Goal: Transaction & Acquisition: Purchase product/service

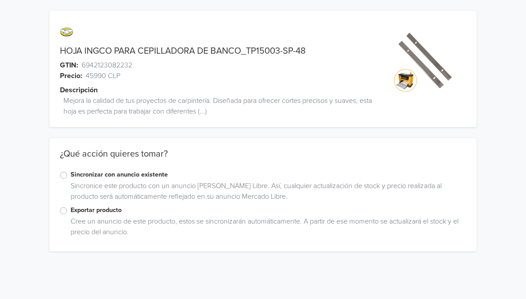
click at [71, 211] on label "Exportar producto" at bounding box center [269, 211] width 396 height 10
click at [0, 0] on input "Exportar producto" at bounding box center [0, 0] width 0 height 0
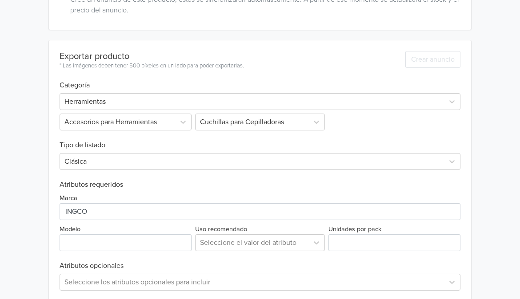
scroll to position [263, 0]
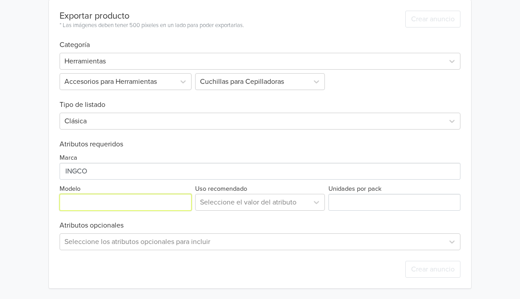
click at [109, 200] on input "Modelo" at bounding box center [126, 202] width 132 height 17
click at [90, 203] on input "Modelo" at bounding box center [126, 202] width 132 height 17
paste input "TP15003-SP-48"
type input "TP15003-SP-48"
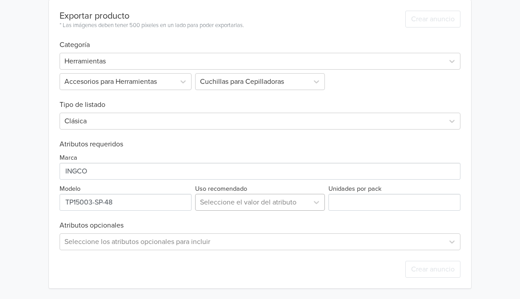
click at [225, 203] on div at bounding box center [252, 202] width 104 height 12
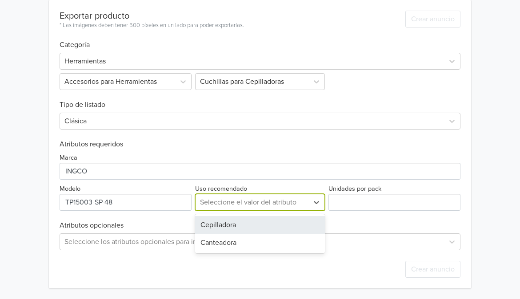
click at [226, 227] on div "Cepilladora" at bounding box center [260, 225] width 130 height 18
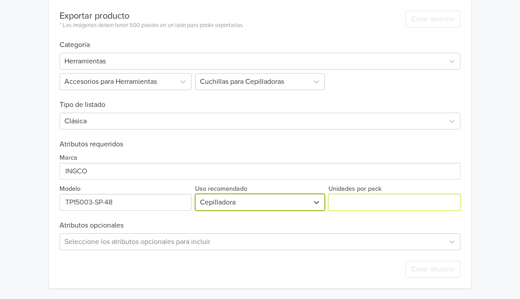
click at [383, 203] on input "Unidades por pack" at bounding box center [394, 202] width 132 height 17
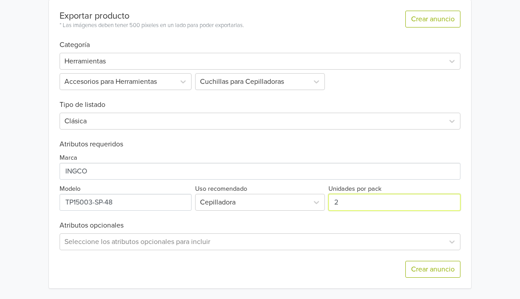
type input "2"
click at [287, 221] on div "Exportar producto * Las imágenes deben tener 500 píxeles en un lado para poder …" at bounding box center [260, 144] width 401 height 289
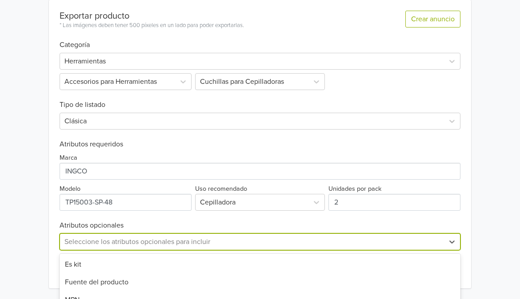
click at [136, 242] on div "7 results available. Use Up and Down to choose options, press Enter to select t…" at bounding box center [260, 242] width 401 height 17
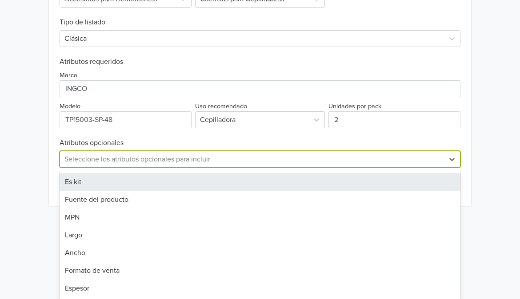
click at [54, 153] on div "Exportar producto * Las imágenes deben tener 500 píxeles en un lado para poder …" at bounding box center [260, 61] width 422 height 289
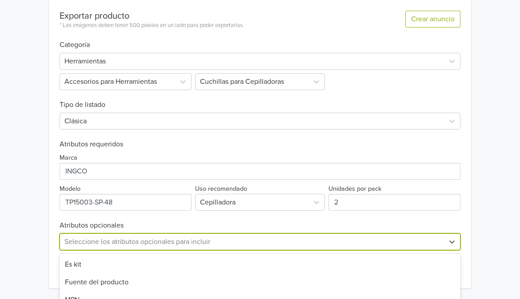
click at [88, 239] on div "7 results available. Use Up and Down to choose options, press Enter to select t…" at bounding box center [260, 242] width 401 height 17
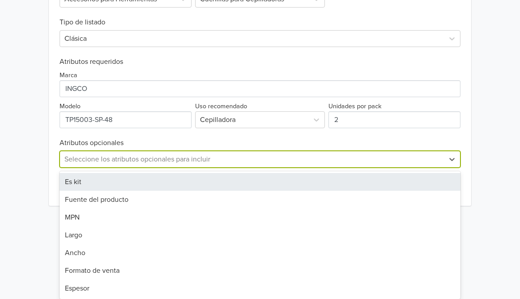
click at [55, 167] on div "Exportar producto * Las imágenes deben tener 500 píxeles en un lado para poder …" at bounding box center [260, 61] width 422 height 289
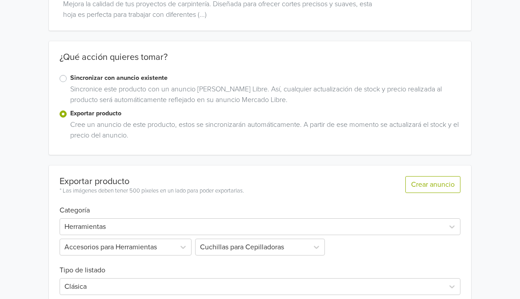
scroll to position [129, 0]
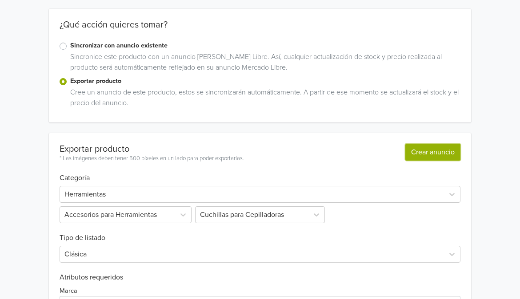
click at [439, 153] on button "Crear anuncio" at bounding box center [432, 152] width 55 height 17
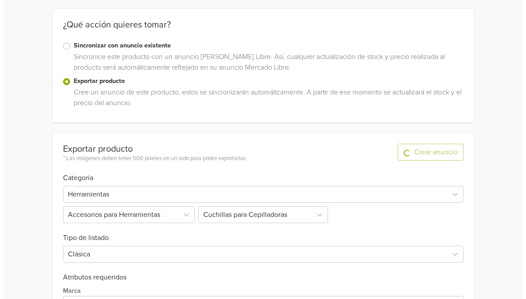
scroll to position [0, 0]
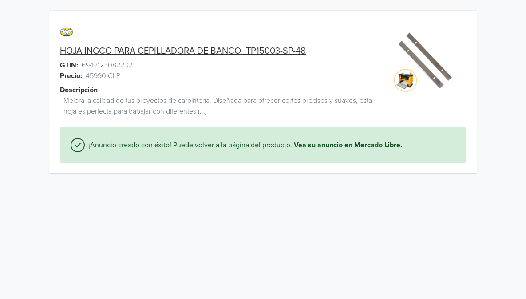
click at [360, 144] on link "Vea su anuncio en Mercado Libre." at bounding box center [348, 145] width 108 height 11
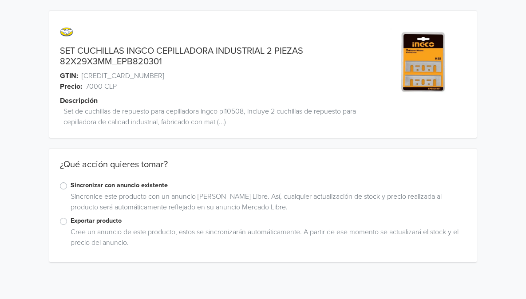
click at [71, 221] on label "Exportar producto" at bounding box center [269, 221] width 396 height 10
click at [0, 0] on input "Exportar producto" at bounding box center [0, 0] width 0 height 0
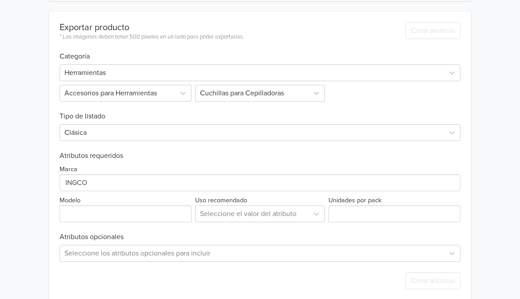
scroll to position [273, 0]
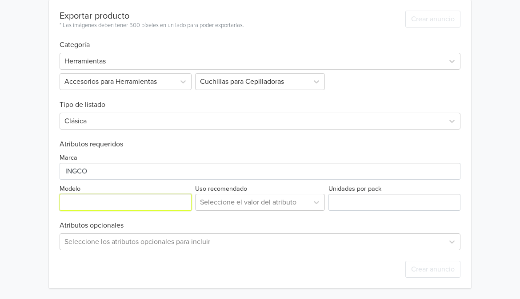
click at [84, 209] on input "Modelo" at bounding box center [126, 202] width 132 height 17
paste input "EPB820301"
type input "EPB820301"
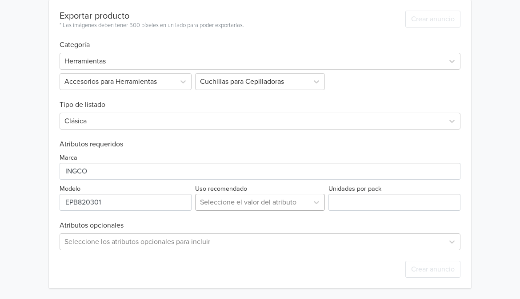
click at [271, 205] on div at bounding box center [252, 202] width 104 height 12
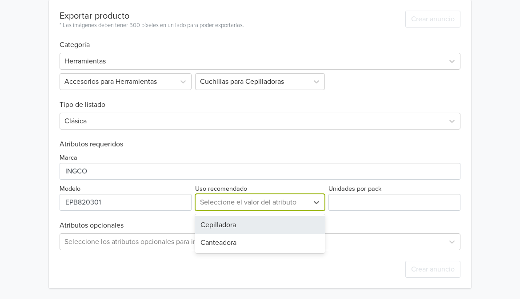
click at [259, 223] on div "Cepilladora" at bounding box center [260, 225] width 130 height 18
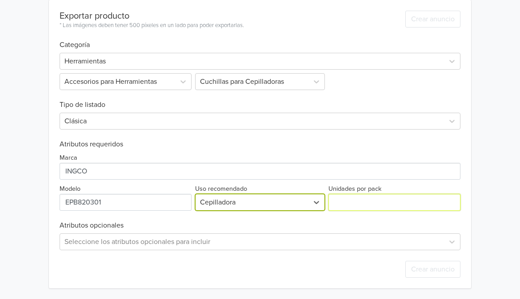
click at [344, 202] on input "Unidades por pack" at bounding box center [394, 202] width 132 height 17
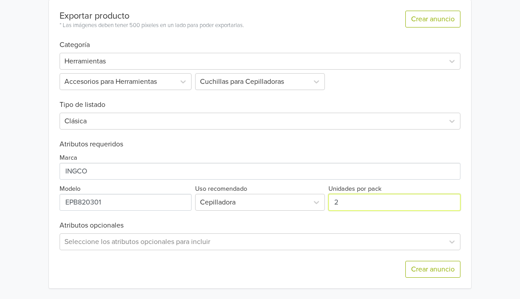
type input "2"
click at [280, 219] on div "Exportar producto * Las imágenes deben tener 500 píxeles en un lado para poder …" at bounding box center [260, 144] width 401 height 289
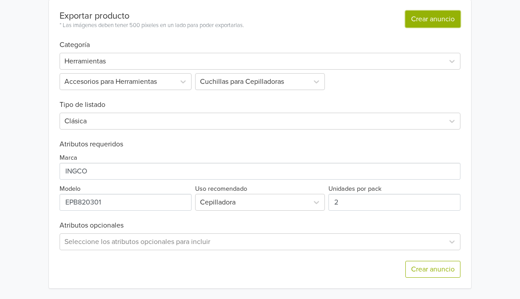
click at [429, 17] on button "Crear anuncio" at bounding box center [432, 19] width 55 height 17
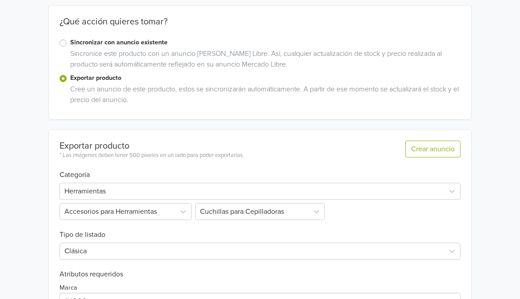
scroll to position [84, 0]
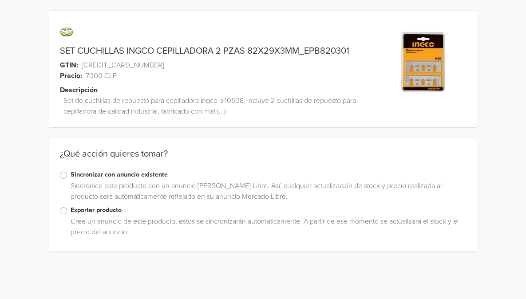
click at [81, 213] on label "Exportar producto" at bounding box center [269, 211] width 396 height 10
click at [0, 0] on input "Exportar producto" at bounding box center [0, 0] width 0 height 0
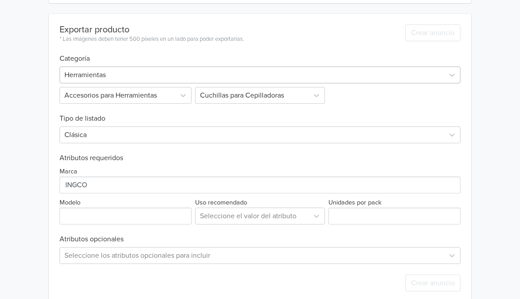
scroll to position [263, 0]
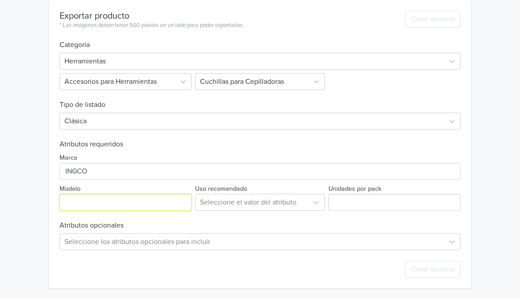
click at [120, 203] on input "Modelo" at bounding box center [126, 202] width 132 height 17
paste input "EPB820301"
type input "EPB820301"
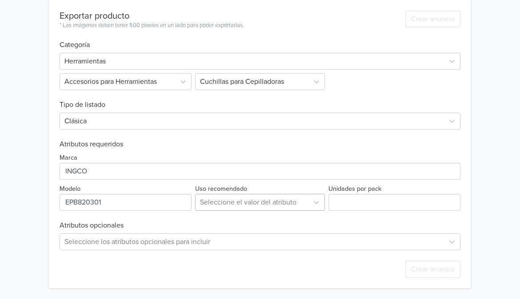
click at [274, 205] on div at bounding box center [252, 202] width 104 height 12
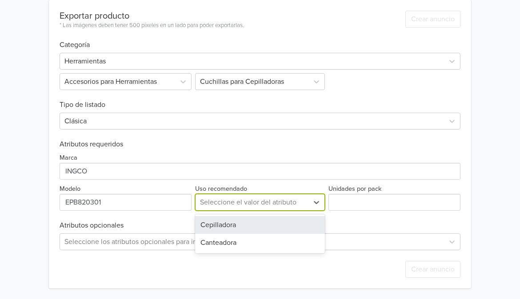
click at [261, 227] on div "Cepilladora" at bounding box center [260, 225] width 130 height 18
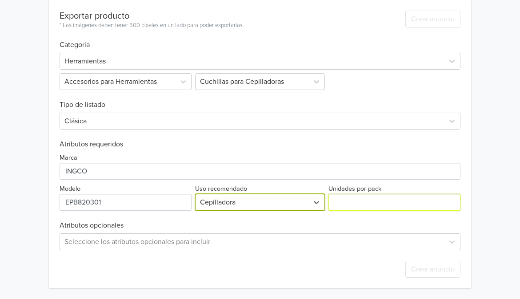
click at [350, 203] on input "Unidades por pack" at bounding box center [394, 202] width 132 height 17
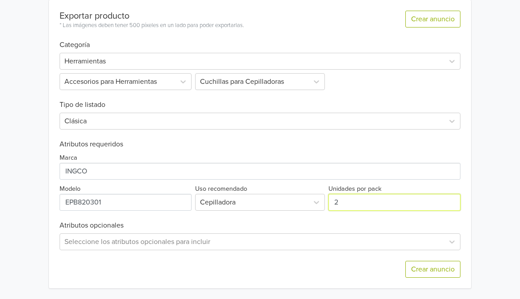
type input "2"
click at [306, 263] on div "Crear anuncio" at bounding box center [260, 270] width 401 height 38
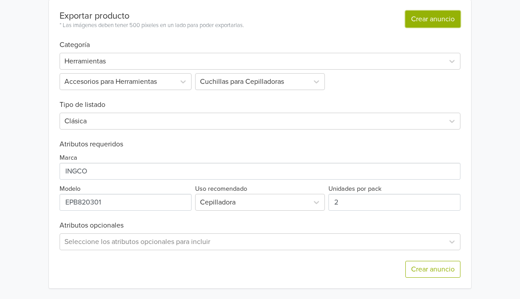
click at [434, 20] on button "Crear anuncio" at bounding box center [432, 19] width 55 height 17
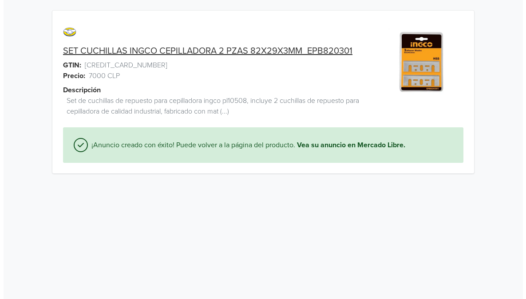
scroll to position [0, 0]
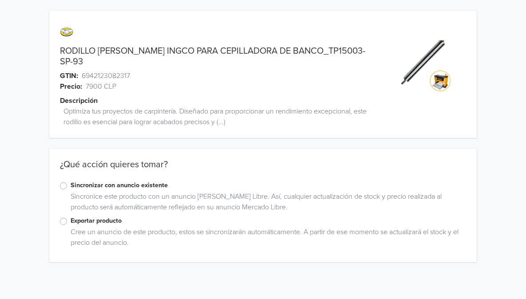
click at [84, 216] on label "Exportar producto" at bounding box center [269, 221] width 396 height 10
click at [0, 0] on input "Exportar producto" at bounding box center [0, 0] width 0 height 0
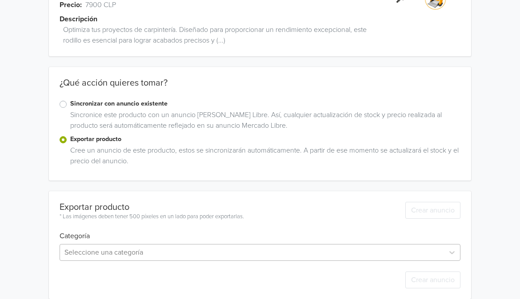
scroll to position [170, 0]
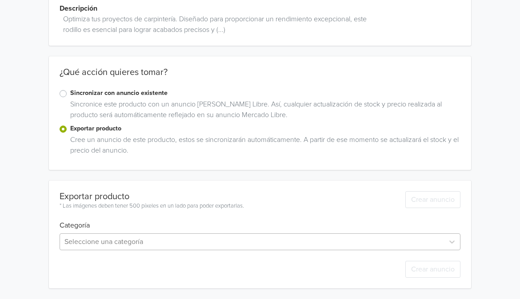
click at [92, 243] on div "Seleccione una categoría" at bounding box center [260, 242] width 401 height 17
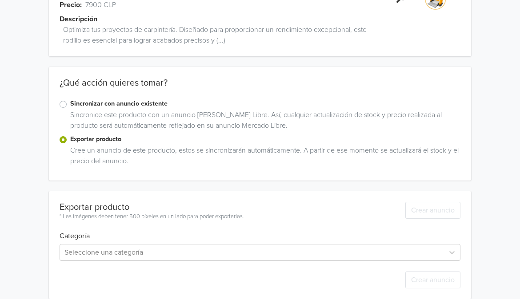
click at [126, 136] on div "RODILLO DE CORTE INGCO PARA CEPILLADORA DE BANCO_TP15003-SP-93 GTIN: 6942123082…" at bounding box center [260, 114] width 507 height 392
click at [114, 244] on div "Seleccione una categoría" at bounding box center [260, 252] width 401 height 17
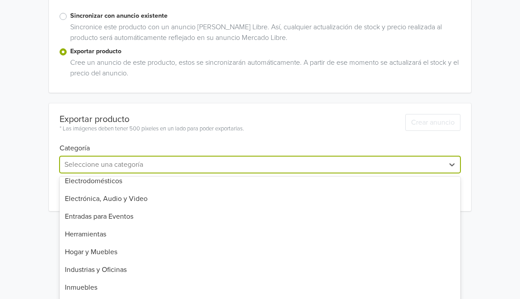
scroll to position [355, 0]
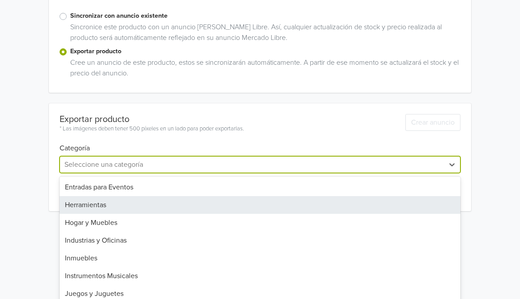
click at [144, 196] on div "Herramientas" at bounding box center [260, 205] width 401 height 18
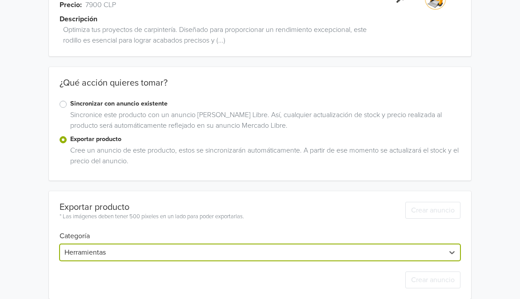
scroll to position [102, 0]
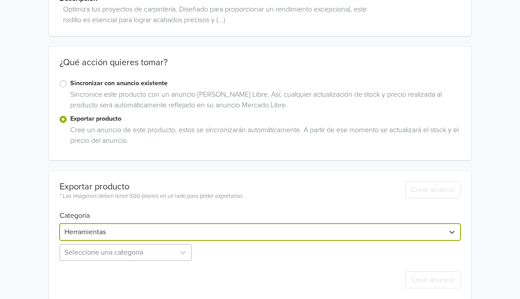
click at [150, 244] on div "Seleccione una categoría" at bounding box center [127, 252] width 134 height 17
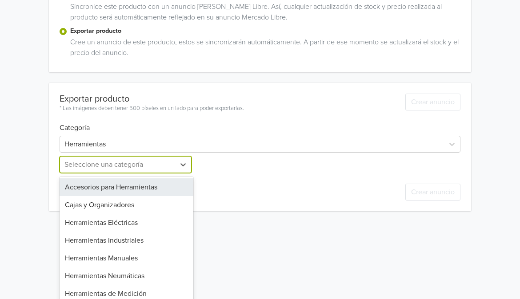
click at [134, 179] on div "Accesorios para Herramientas" at bounding box center [127, 188] width 134 height 18
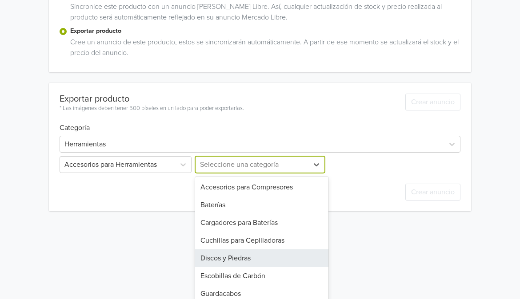
click at [223, 173] on div "20 results available. Use Up and Down to choose options, press Enter to select …" at bounding box center [260, 164] width 134 height 17
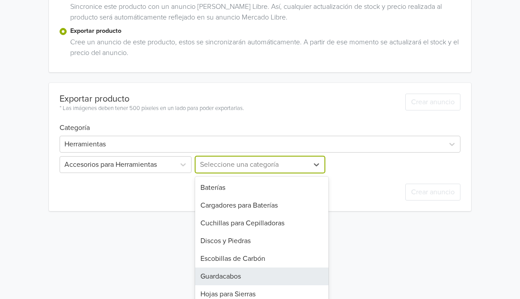
scroll to position [4, 0]
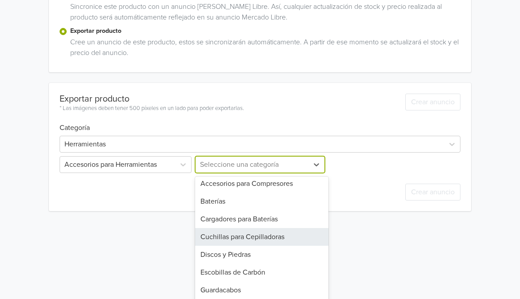
click at [266, 228] on div "Cuchillas para Cepilladoras" at bounding box center [262, 237] width 134 height 18
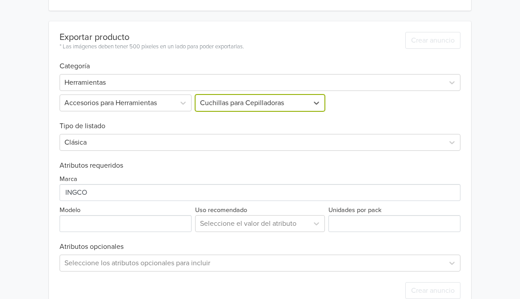
scroll to position [263, 0]
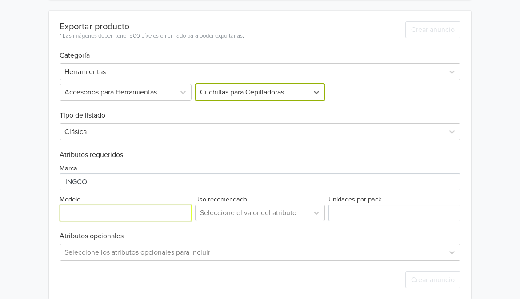
click at [86, 205] on input "Modelo" at bounding box center [126, 213] width 132 height 17
click at [81, 205] on input "Modelo" at bounding box center [126, 213] width 132 height 17
paste input "TP15003-SP-93"
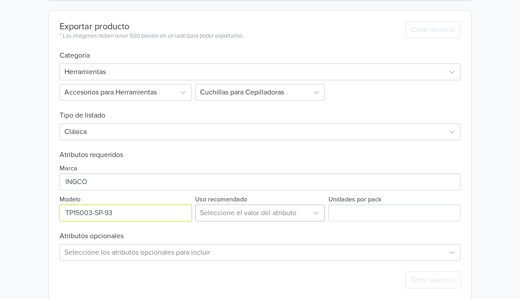
type input "TP15003-SP-93"
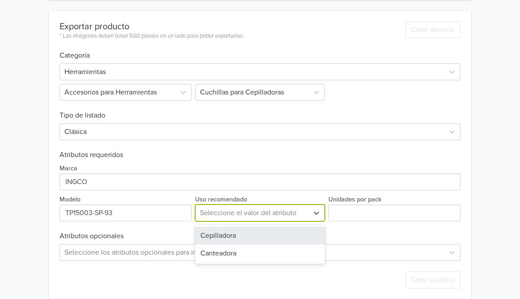
click at [271, 207] on div at bounding box center [252, 213] width 104 height 12
click at [256, 227] on div "Cepilladora" at bounding box center [260, 236] width 130 height 18
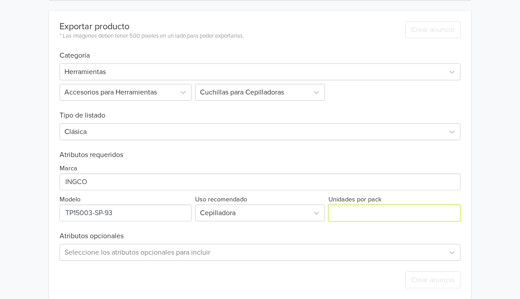
click at [359, 205] on input "Unidades por pack" at bounding box center [394, 213] width 132 height 17
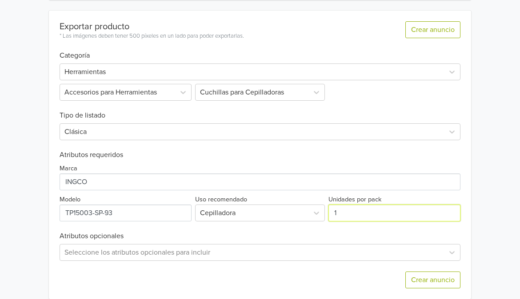
type input "1"
click at [336, 232] on h6 "Atributos opcionales" at bounding box center [260, 236] width 401 height 8
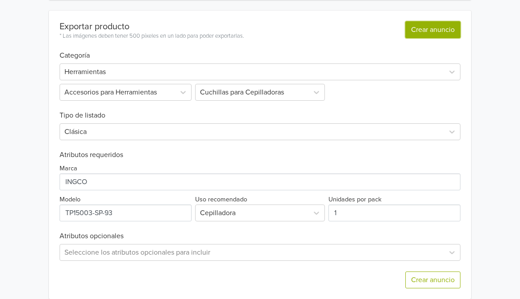
click at [443, 21] on button "Crear anuncio" at bounding box center [432, 29] width 55 height 17
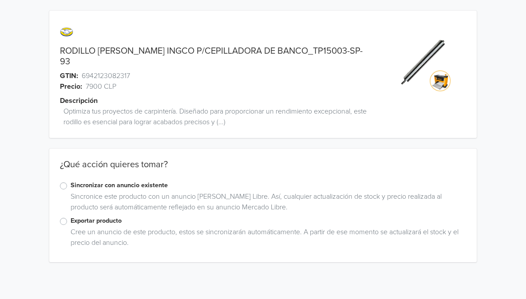
click at [88, 216] on label "Exportar producto" at bounding box center [269, 221] width 396 height 10
click at [0, 0] on input "Exportar producto" at bounding box center [0, 0] width 0 height 0
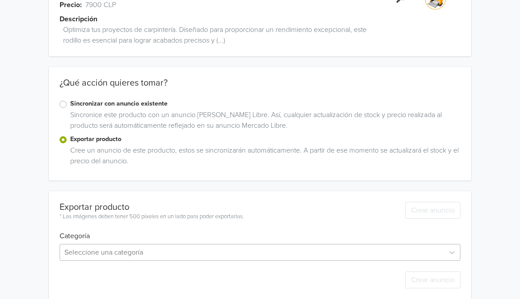
click at [99, 244] on div "Seleccione una categoría" at bounding box center [260, 252] width 401 height 17
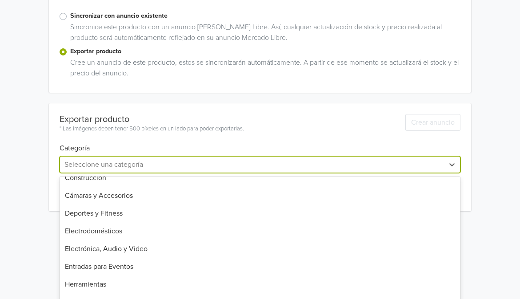
scroll to position [311, 0]
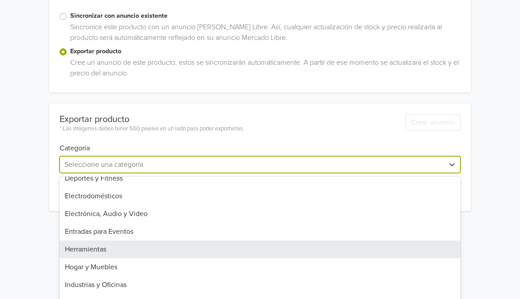
click at [103, 241] on div "Herramientas" at bounding box center [260, 250] width 401 height 18
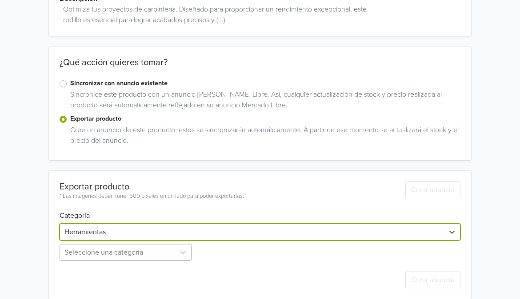
scroll to position [190, 0]
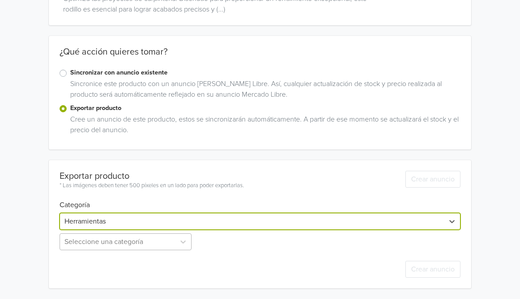
click at [104, 241] on div "Seleccione una categoría" at bounding box center [127, 242] width 134 height 17
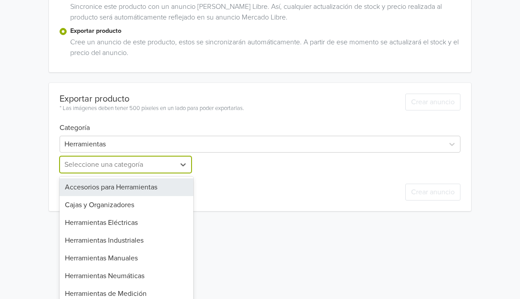
click at [114, 179] on div "Accesorios para Herramientas" at bounding box center [127, 188] width 134 height 18
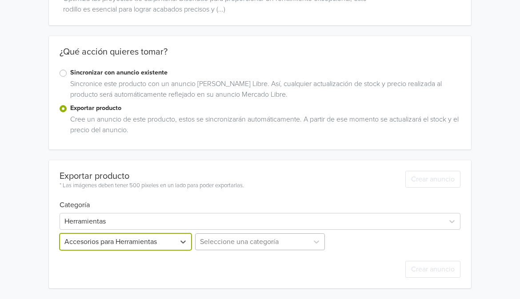
click at [213, 240] on div "Seleccione una categoría" at bounding box center [260, 242] width 134 height 17
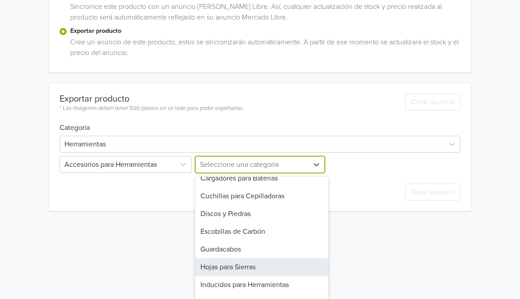
scroll to position [0, 0]
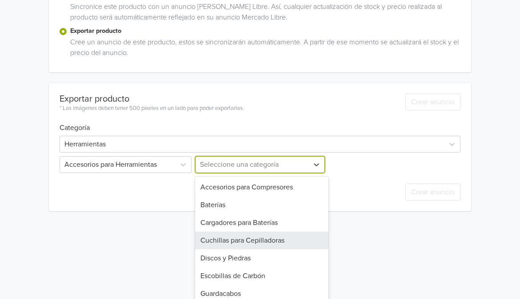
click at [232, 232] on div "Cuchillas para Cepilladoras" at bounding box center [262, 241] width 134 height 18
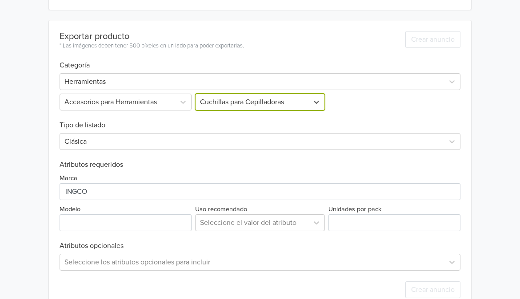
scroll to position [263, 0]
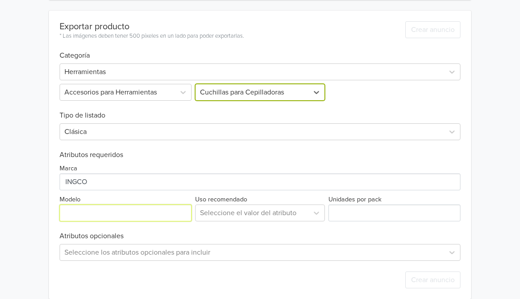
click at [83, 206] on input "Modelo" at bounding box center [126, 213] width 132 height 17
paste input "TP15003-SP-93"
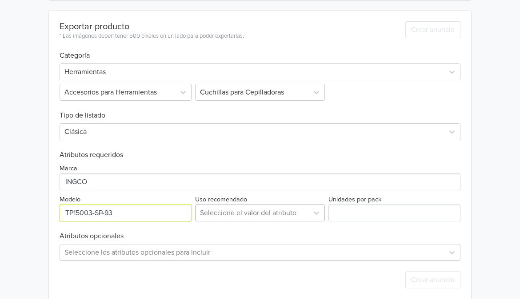
type input "TP15003-SP-93"
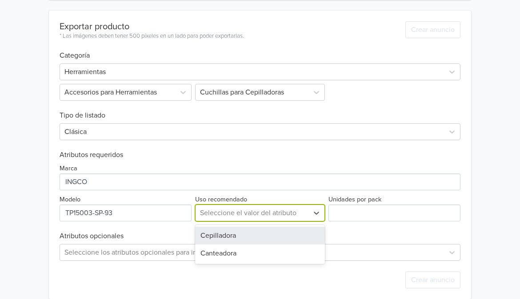
click at [253, 207] on div at bounding box center [252, 213] width 104 height 12
click at [242, 227] on div "Cepilladora" at bounding box center [260, 236] width 130 height 18
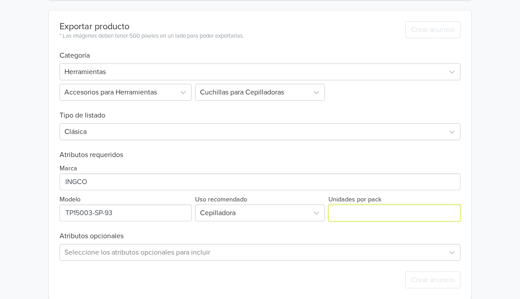
click at [368, 205] on input "Unidades por pack" at bounding box center [394, 213] width 132 height 17
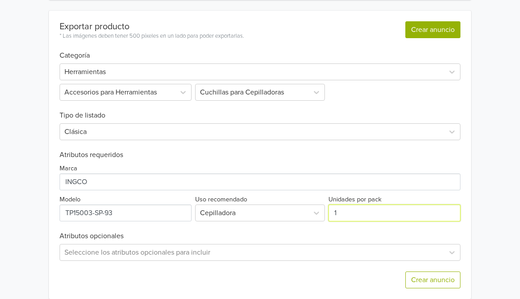
type input "1"
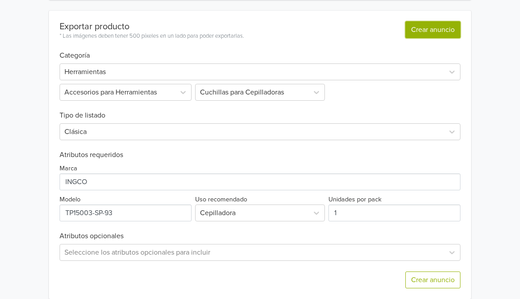
click at [444, 21] on button "Crear anuncio" at bounding box center [432, 29] width 55 height 17
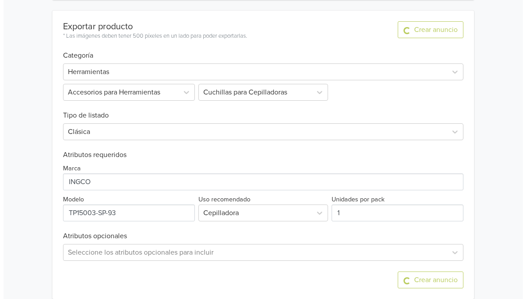
scroll to position [0, 0]
